Goal: Information Seeking & Learning: Get advice/opinions

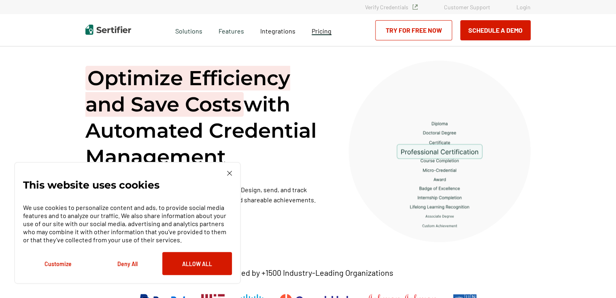
click at [322, 32] on span "Pricing" at bounding box center [321, 31] width 20 height 8
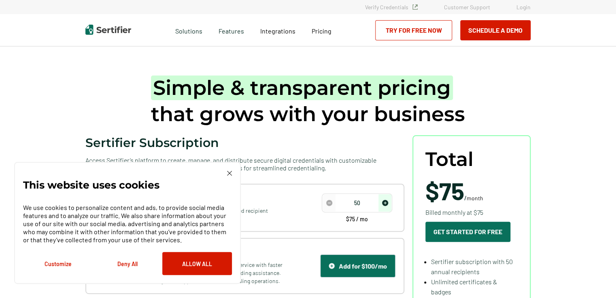
click at [228, 172] on img at bounding box center [229, 173] width 5 height 5
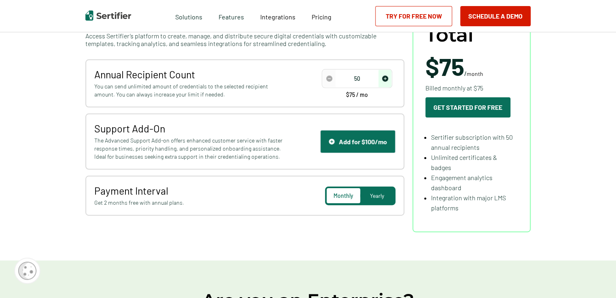
scroll to position [128, 0]
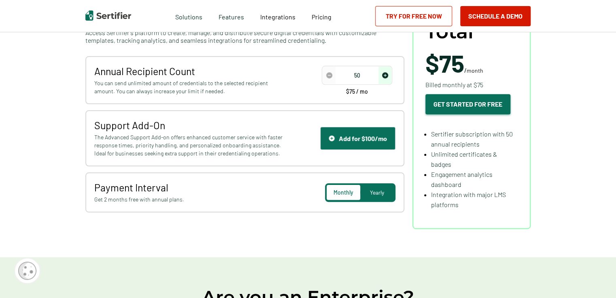
click at [467, 108] on button "Get Started For Free" at bounding box center [467, 104] width 85 height 20
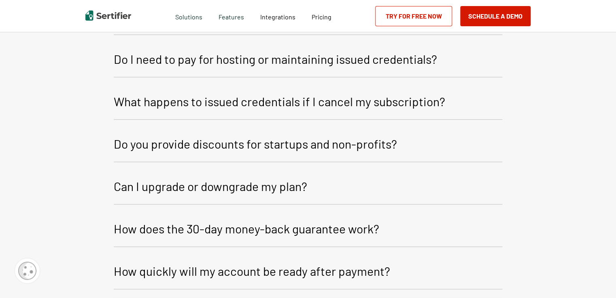
scroll to position [961, 0]
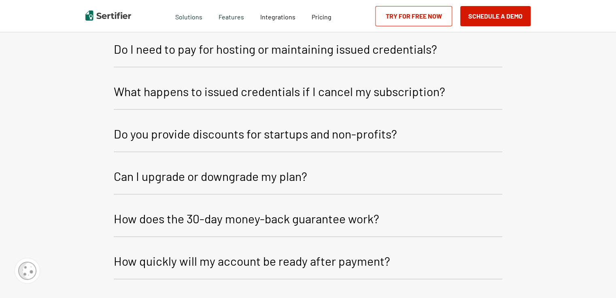
click at [382, 126] on p "Do you provide discounts for startups and non-profits?" at bounding box center [255, 133] width 283 height 19
